Goal: Browse casually

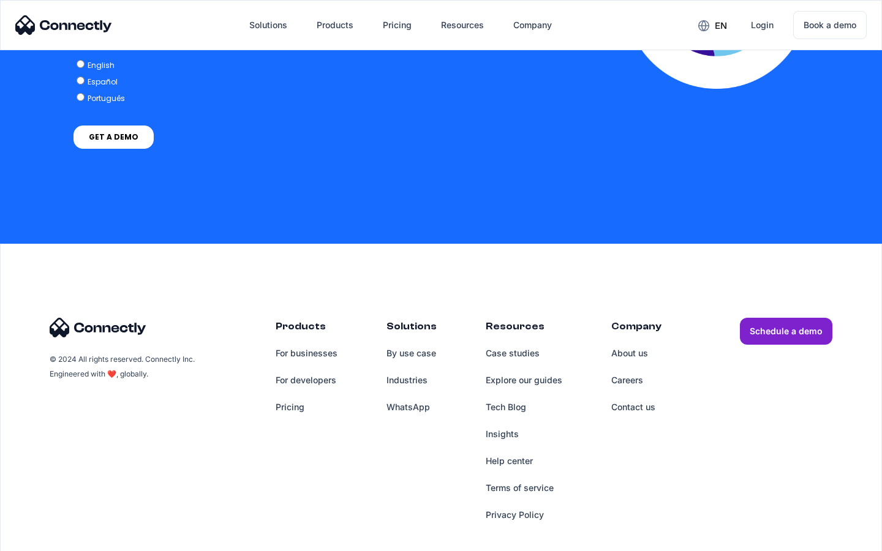
scroll to position [2503, 0]
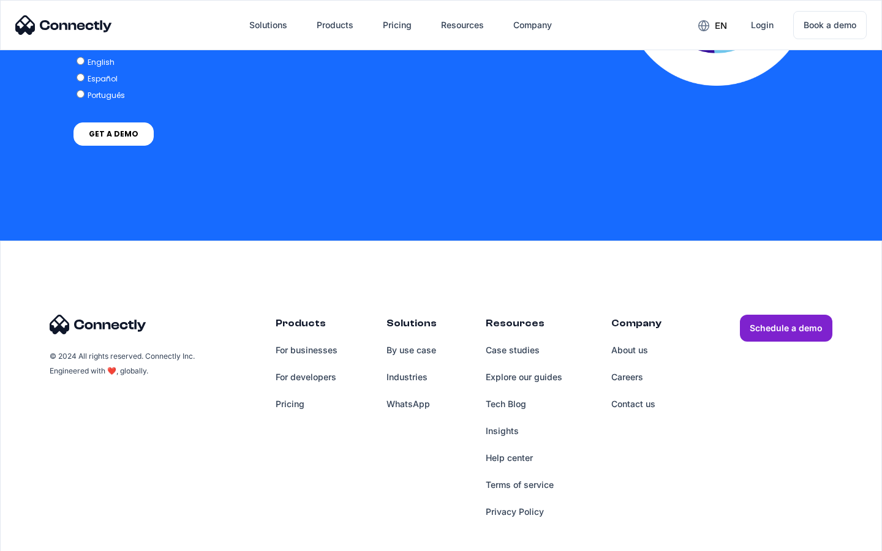
scroll to position [2690, 0]
